Goal: Task Accomplishment & Management: Use online tool/utility

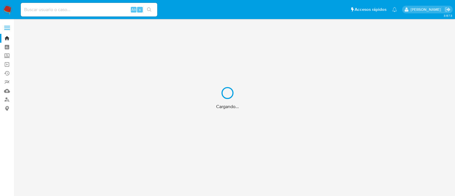
click at [6, 58] on label "Screening" at bounding box center [34, 55] width 68 height 9
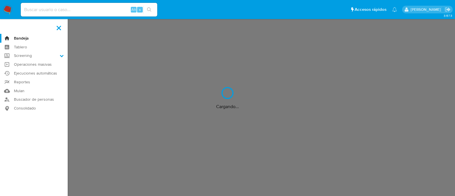
click at [0, 0] on input "Screening" at bounding box center [0, 0] width 0 height 0
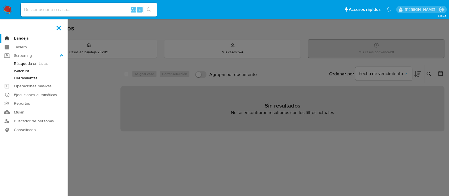
click at [27, 70] on link "Watchlist" at bounding box center [34, 70] width 68 height 7
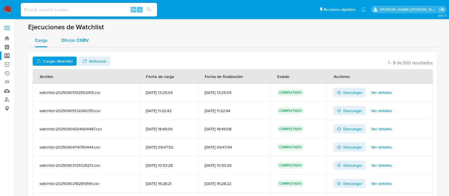
click at [75, 40] on span "Oficios CNBV" at bounding box center [75, 40] width 28 height 7
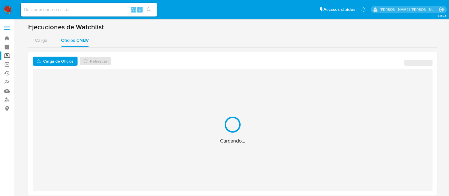
click at [63, 62] on span "Carga de Oficios" at bounding box center [58, 61] width 30 height 9
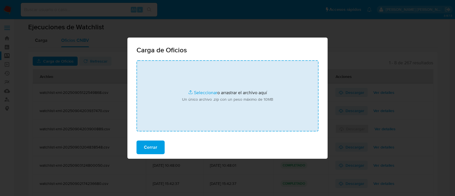
click at [199, 91] on input "file" at bounding box center [227, 95] width 182 height 71
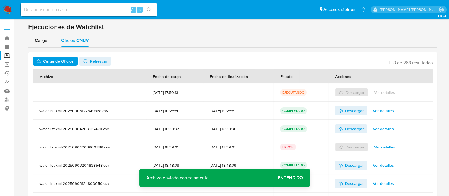
click at [95, 58] on span "Refrescar" at bounding box center [98, 61] width 17 height 9
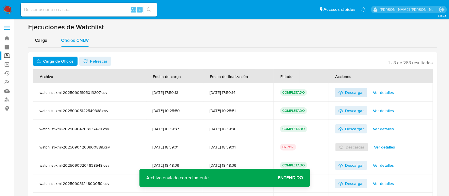
click at [351, 92] on span "Descargar" at bounding box center [354, 92] width 19 height 9
